Goal: Check status: Check status

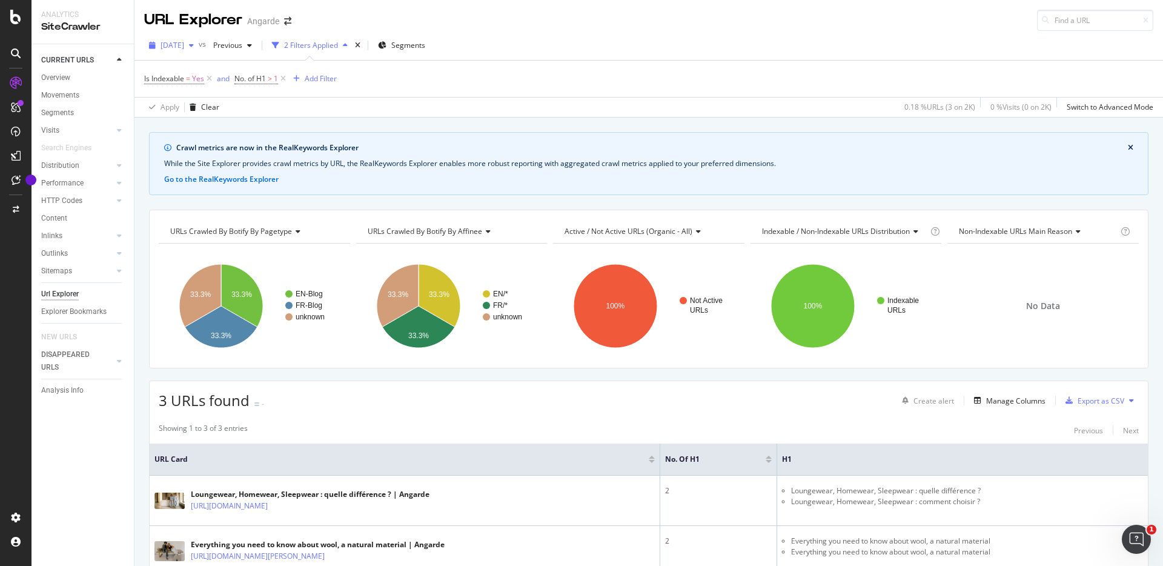
click at [199, 46] on div "button" at bounding box center [191, 45] width 15 height 7
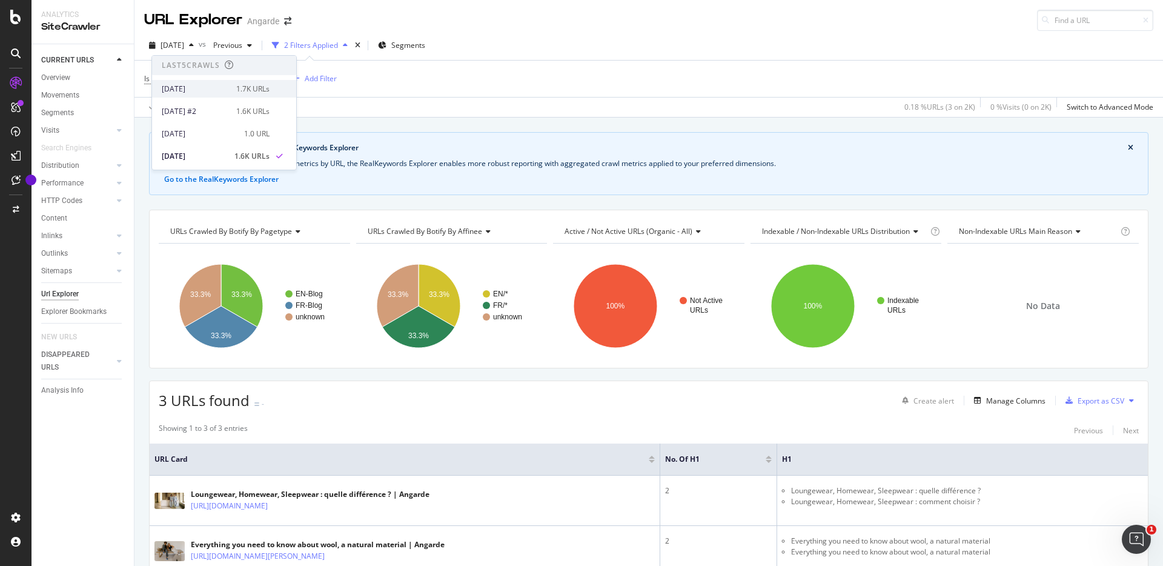
click at [217, 84] on div "[DATE]" at bounding box center [195, 89] width 67 height 11
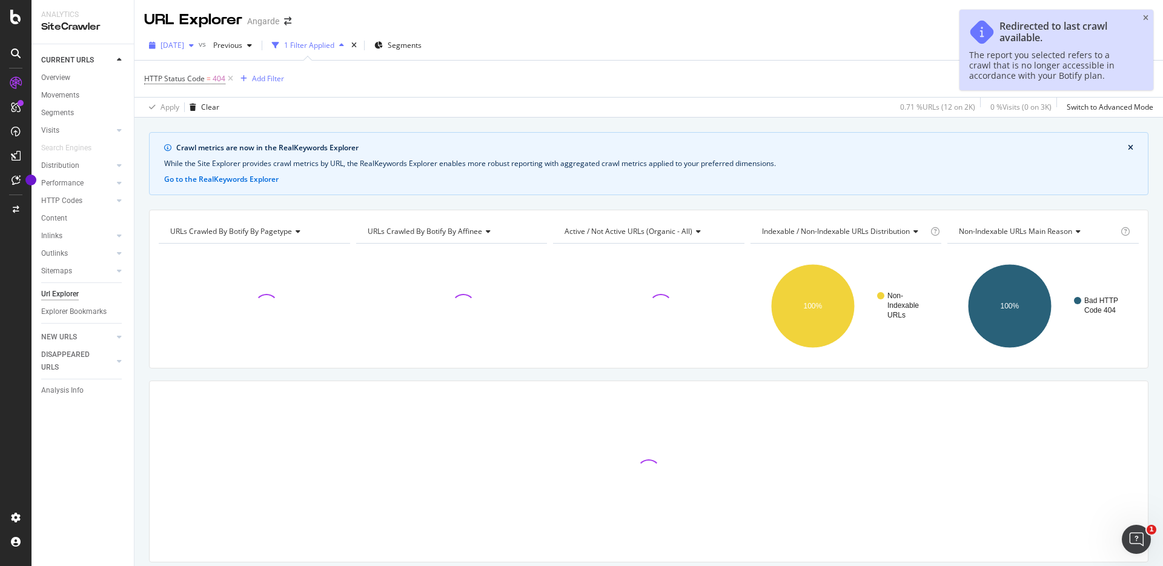
click at [184, 42] on span "[DATE]" at bounding box center [173, 45] width 24 height 10
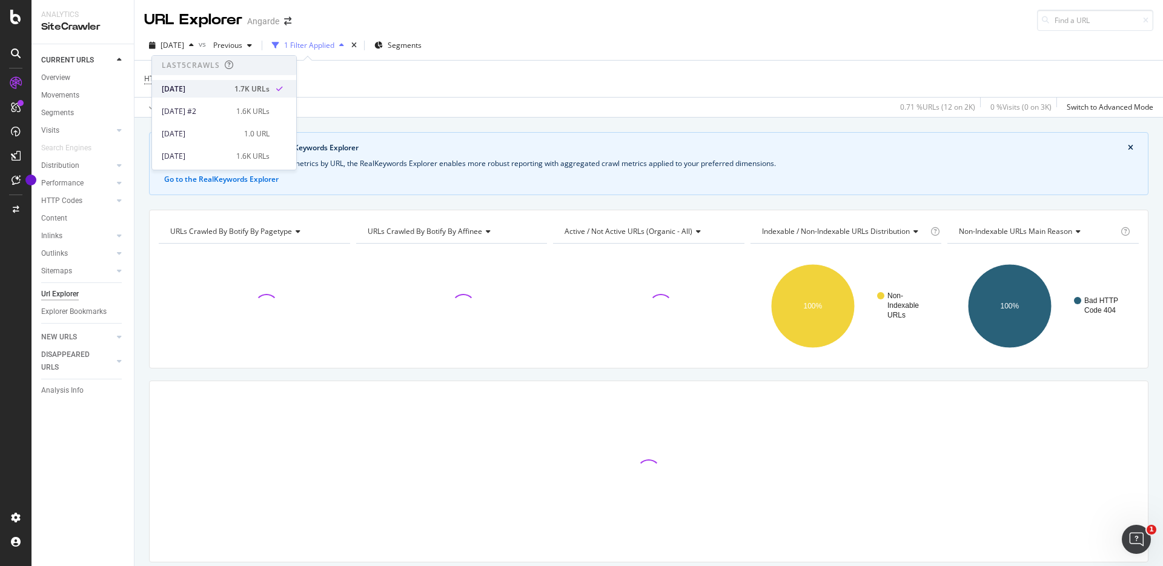
click at [202, 87] on div "[DATE]" at bounding box center [194, 89] width 65 height 11
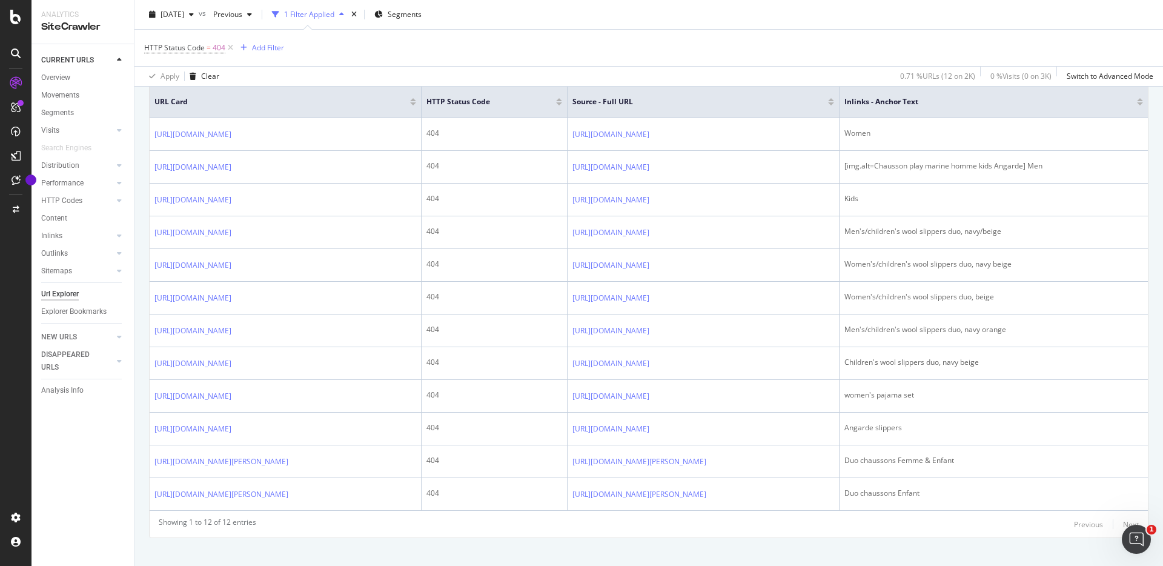
scroll to position [357, 0]
